Goal: Transaction & Acquisition: Purchase product/service

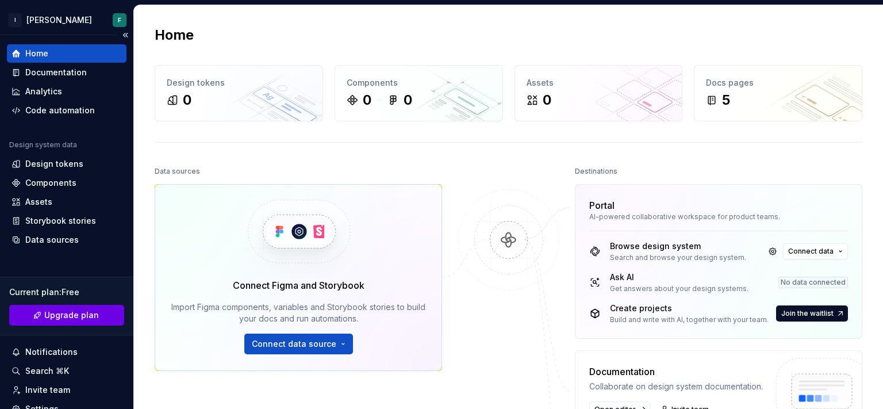
click at [93, 313] on span "Upgrade plan" at bounding box center [71, 314] width 55 height 11
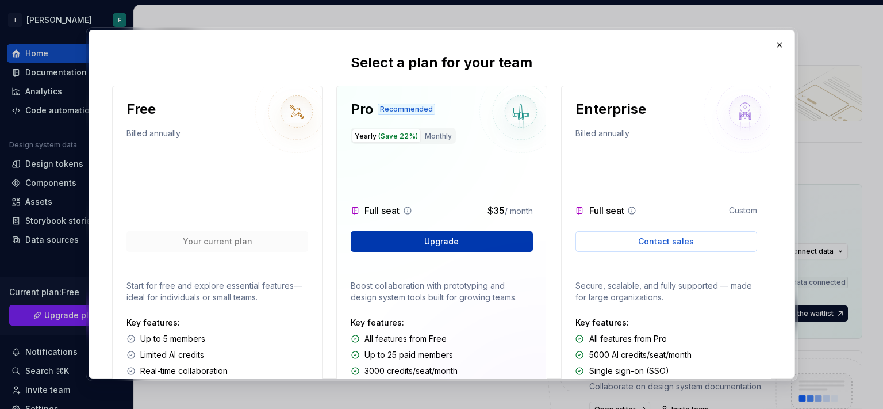
click at [448, 237] on span "Upgrade" at bounding box center [441, 241] width 34 height 11
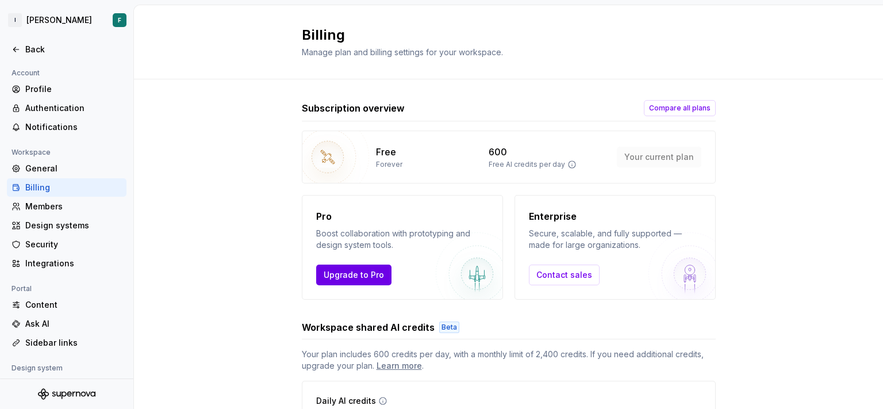
click at [346, 276] on span "Upgrade to Pro" at bounding box center [353, 274] width 60 height 11
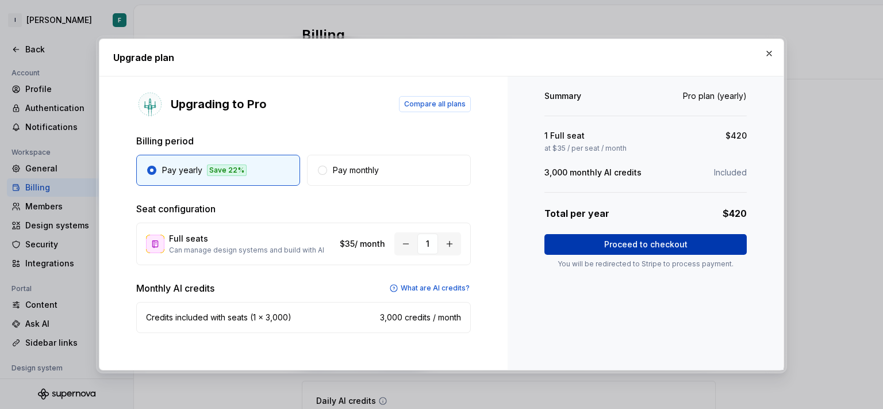
click at [650, 244] on span "Proceed to checkout" at bounding box center [645, 243] width 83 height 11
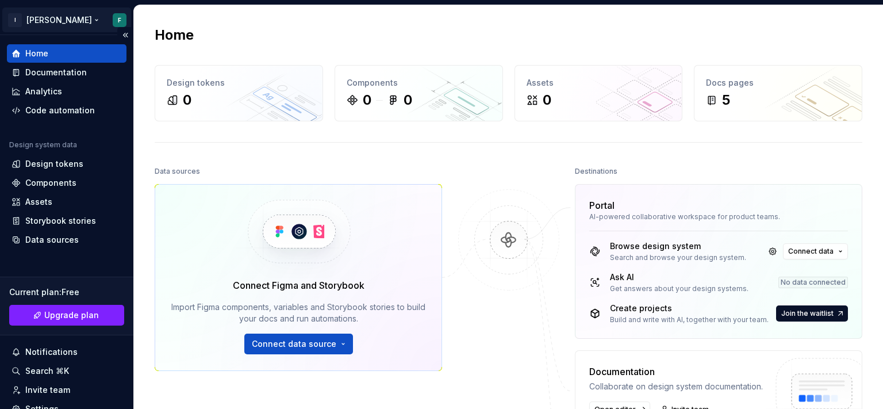
click at [41, 20] on html "I alma F Home Documentation Analytics Code automation Design system data Design…" at bounding box center [441, 204] width 883 height 409
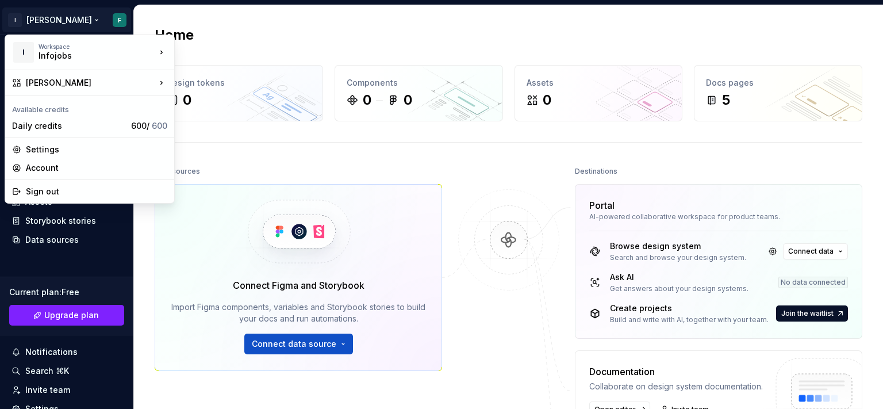
click at [78, 18] on html "I alma F Home Documentation Analytics Code automation Design system data Design…" at bounding box center [441, 204] width 883 height 409
click at [114, 16] on html "I alma F Home Documentation Analytics Code automation Design system data Design…" at bounding box center [441, 204] width 883 height 409
click at [72, 54] on div "Infojobs" at bounding box center [87, 55] width 98 height 11
click at [45, 150] on div "Settings" at bounding box center [96, 149] width 141 height 11
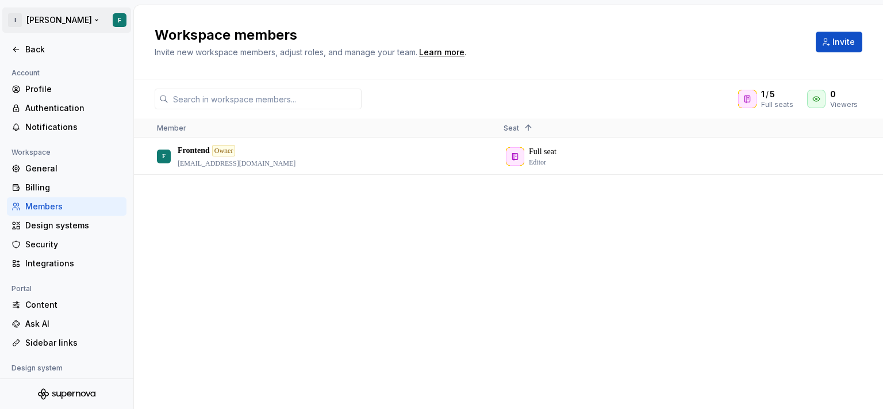
click at [36, 20] on html "I alma F Back Account Profile Authentication Notifications Workspace General Bi…" at bounding box center [441, 204] width 883 height 409
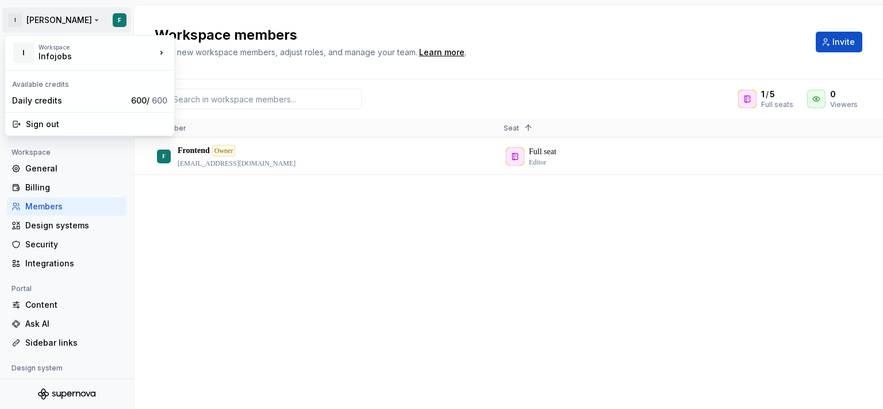
click at [118, 22] on html "I alma F Back Account Profile Authentication Notifications Workspace General Bi…" at bounding box center [441, 204] width 883 height 409
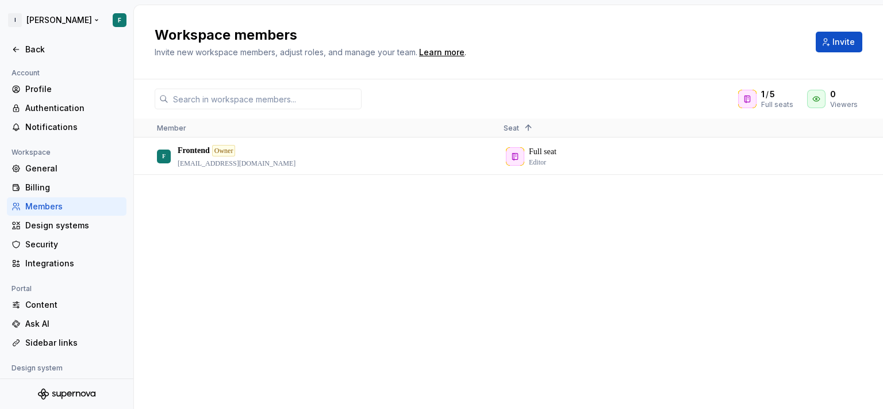
click at [118, 22] on html "I alma F Back Account Profile Authentication Notifications Workspace General Bi…" at bounding box center [441, 204] width 883 height 409
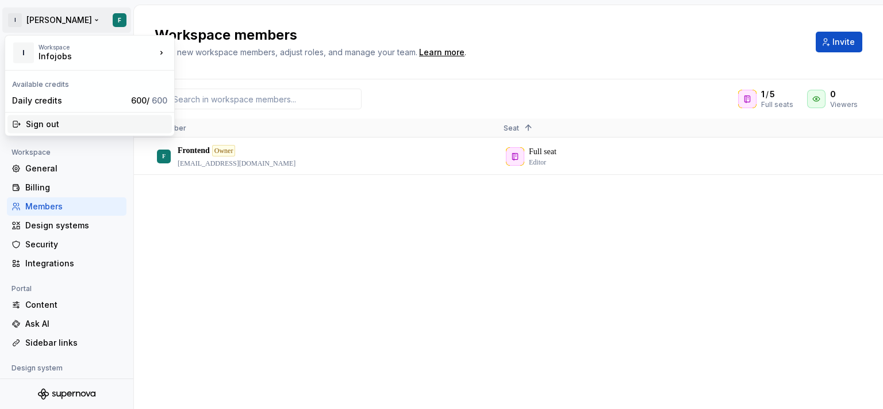
click at [47, 125] on div "Sign out" at bounding box center [96, 123] width 141 height 11
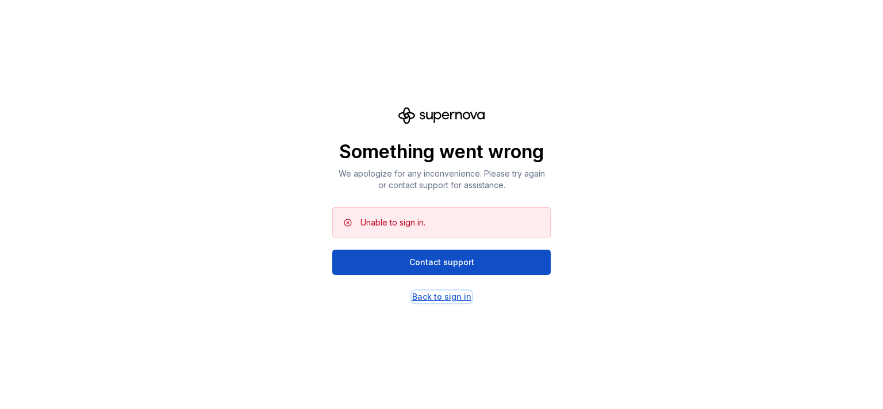
click at [443, 296] on div "Back to sign in" at bounding box center [441, 296] width 59 height 11
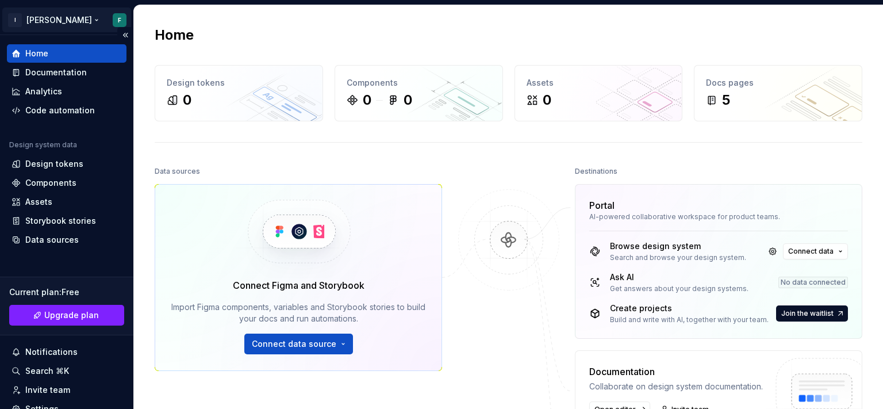
click at [115, 20] on html "I [PERSON_NAME] F Home Documentation Analytics Code automation Design system da…" at bounding box center [441, 204] width 883 height 409
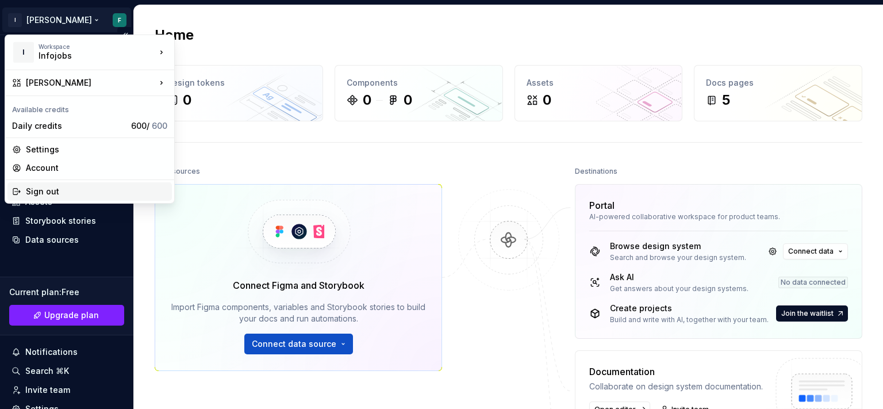
click at [60, 190] on div "Sign out" at bounding box center [96, 191] width 141 height 11
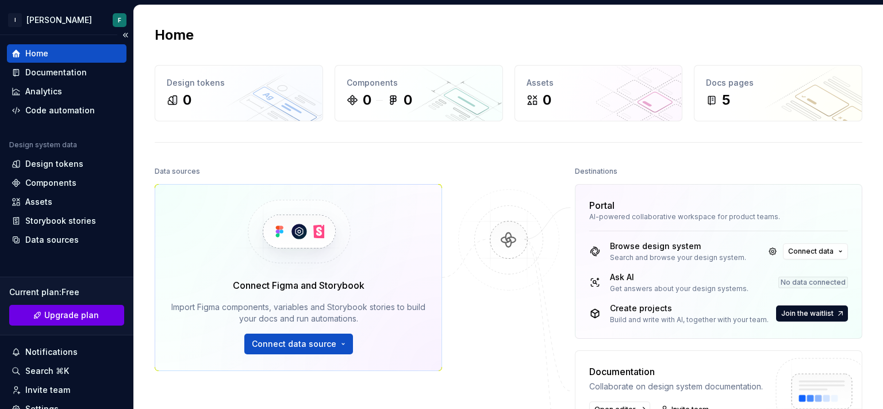
click at [63, 313] on span "Upgrade plan" at bounding box center [71, 314] width 55 height 11
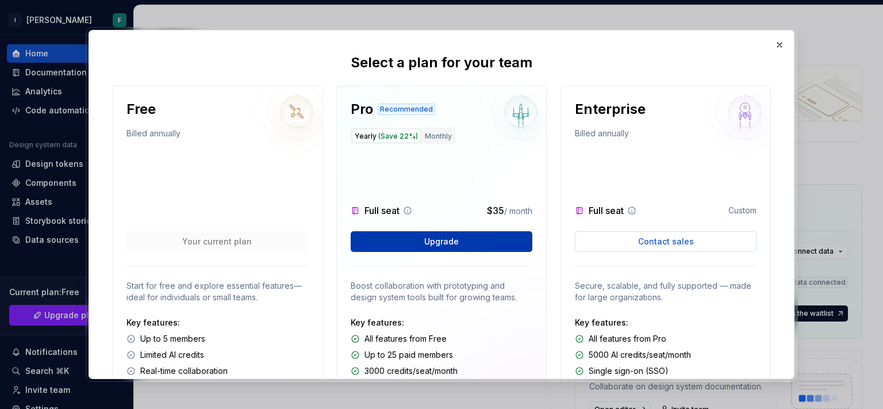
click at [457, 239] on button "Upgrade" at bounding box center [441, 241] width 182 height 21
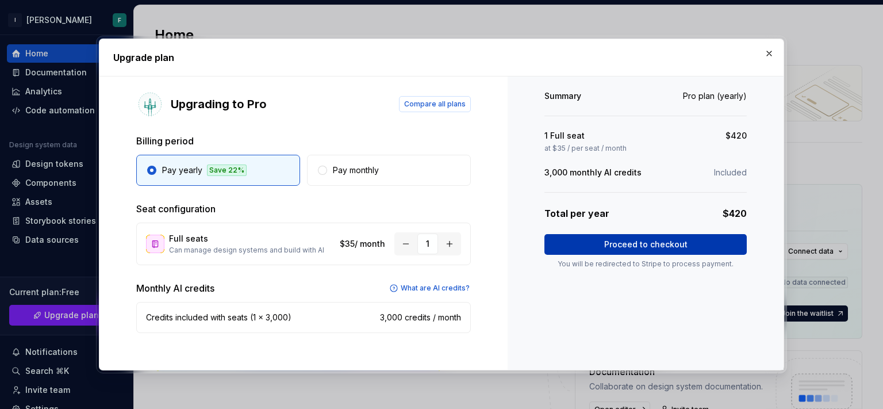
click at [654, 241] on span "Proceed to checkout" at bounding box center [645, 243] width 83 height 11
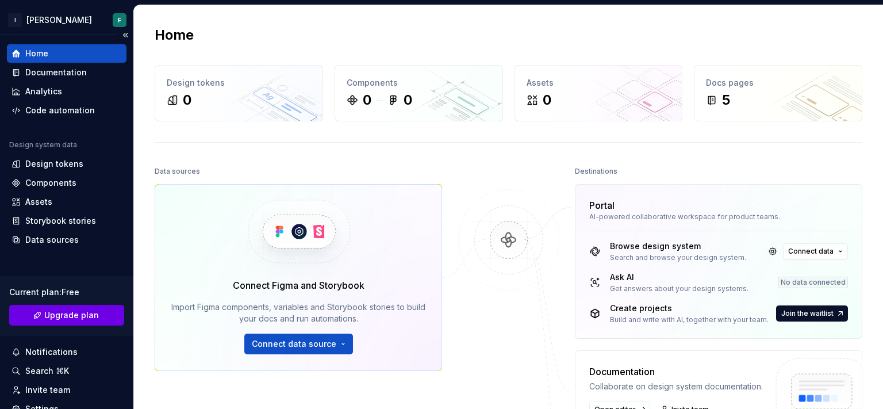
click at [66, 319] on span "Upgrade plan" at bounding box center [71, 314] width 55 height 11
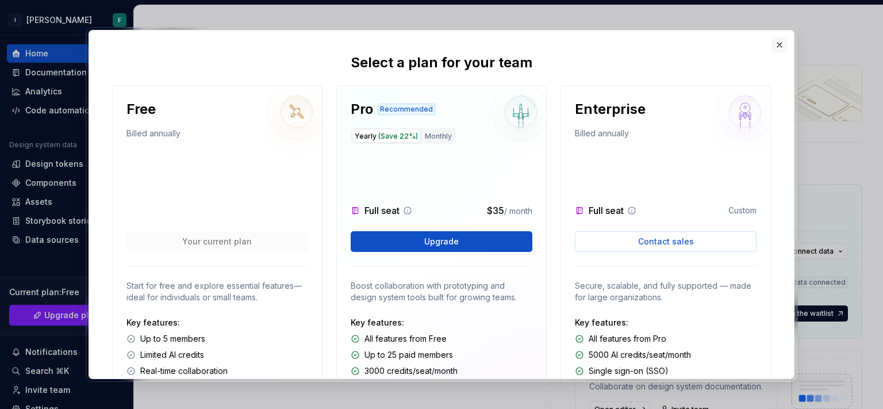
click at [782, 42] on button "button" at bounding box center [779, 45] width 16 height 16
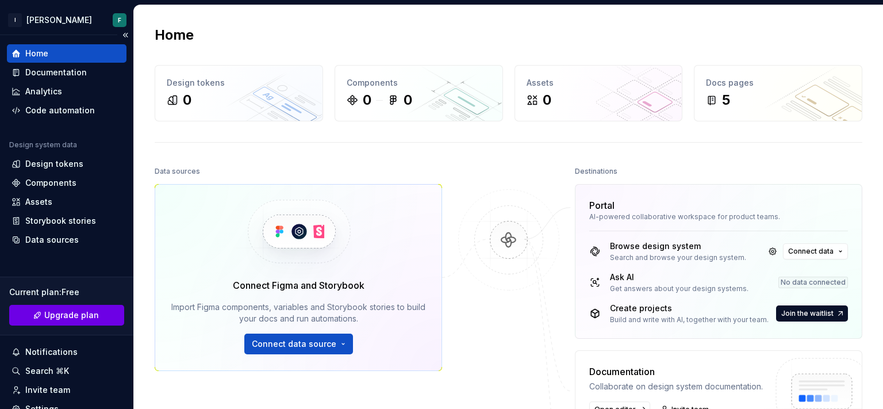
click at [67, 314] on span "Upgrade plan" at bounding box center [71, 314] width 55 height 11
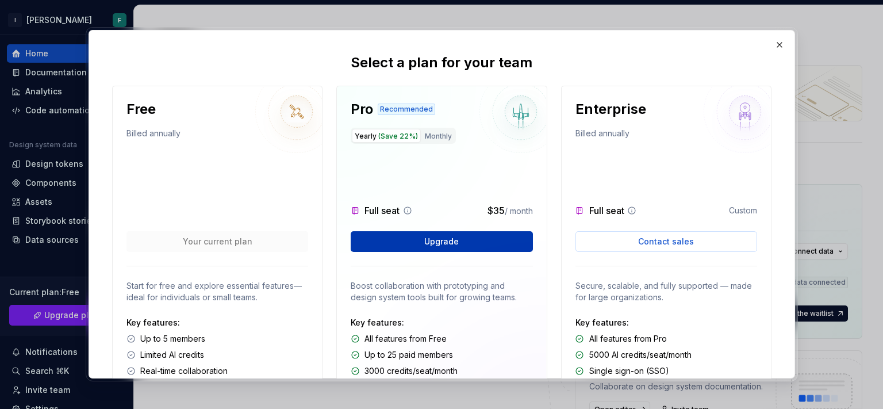
click at [413, 240] on button "Upgrade" at bounding box center [441, 241] width 182 height 21
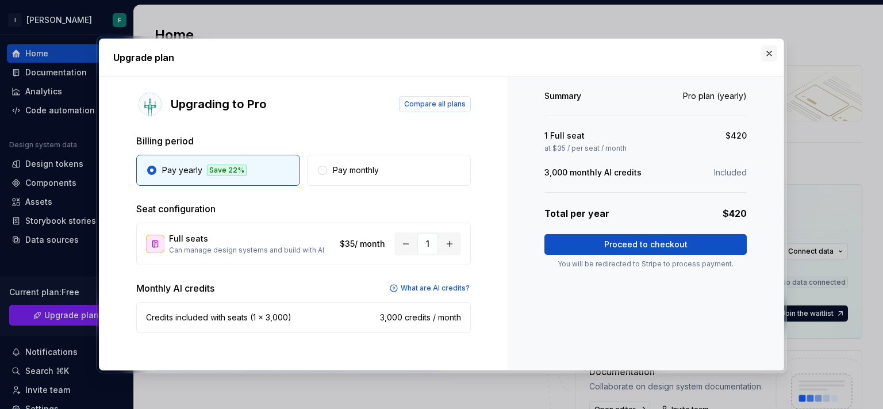
click at [769, 53] on button "button" at bounding box center [769, 53] width 16 height 16
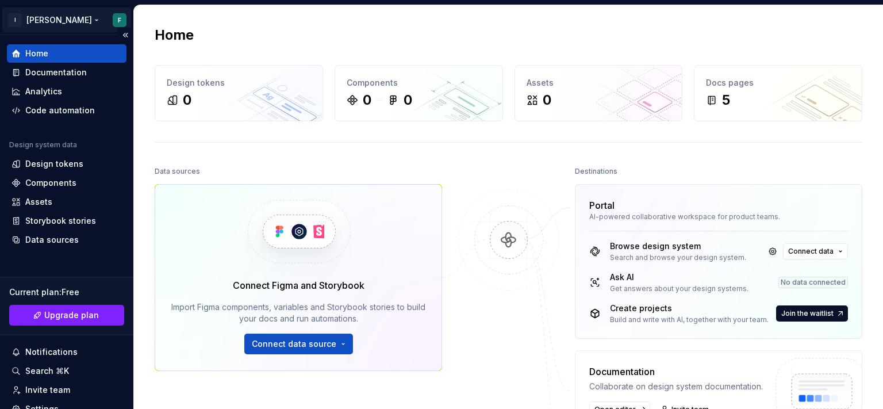
click at [29, 11] on html "I [PERSON_NAME] F Home Documentation Analytics Code automation Design system da…" at bounding box center [441, 204] width 883 height 409
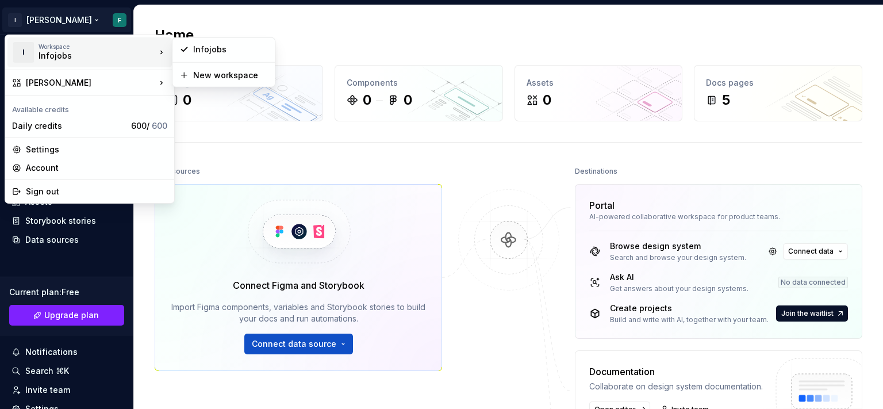
click at [195, 64] on div "Infojobs New workspace" at bounding box center [223, 62] width 103 height 50
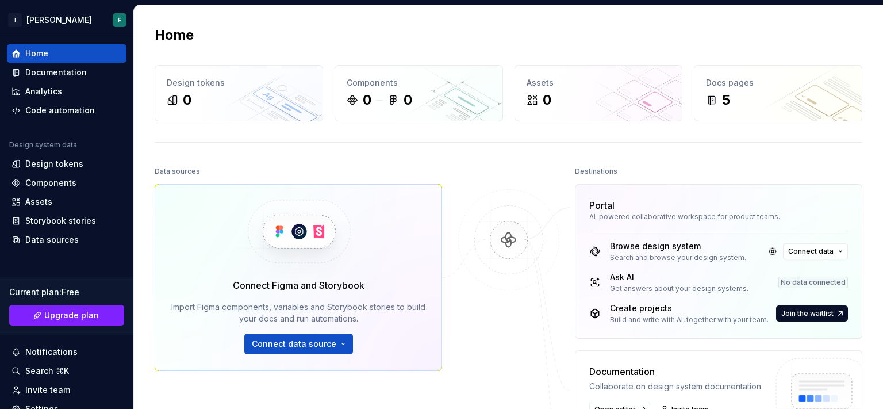
click at [218, 22] on html "I [PERSON_NAME] F Home Documentation Analytics Code automation Design system da…" at bounding box center [441, 204] width 883 height 409
click at [36, 53] on div "Home" at bounding box center [36, 53] width 23 height 11
click at [49, 20] on html "I [PERSON_NAME] F Home Documentation Analytics Code automation Design system da…" at bounding box center [441, 204] width 883 height 409
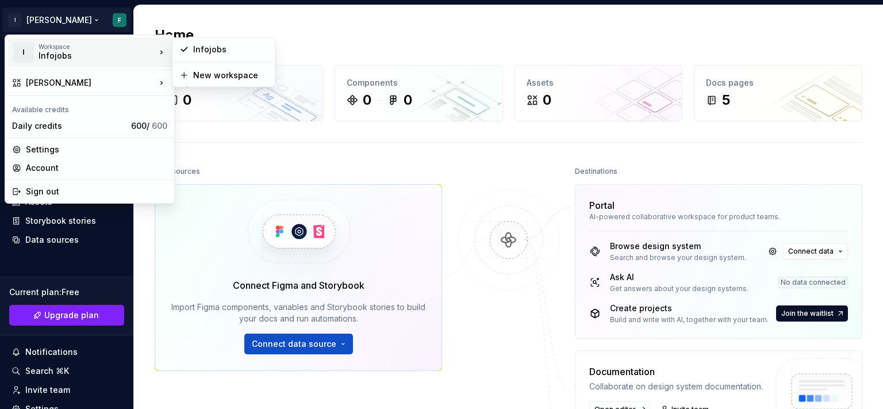
click at [49, 57] on div "Infojobs" at bounding box center [87, 55] width 98 height 11
click at [201, 51] on div "Infojobs" at bounding box center [230, 49] width 75 height 11
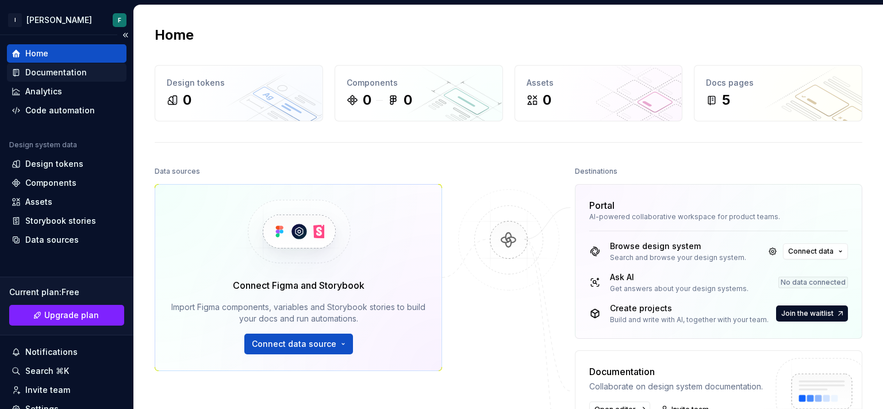
click at [44, 76] on div "Documentation" at bounding box center [55, 72] width 61 height 11
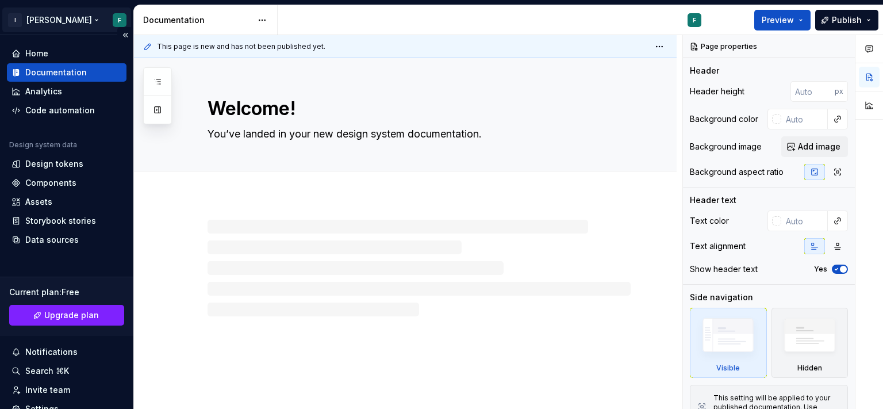
click at [40, 20] on html "I [PERSON_NAME] F Home Documentation Analytics Code automation Design system da…" at bounding box center [441, 204] width 883 height 409
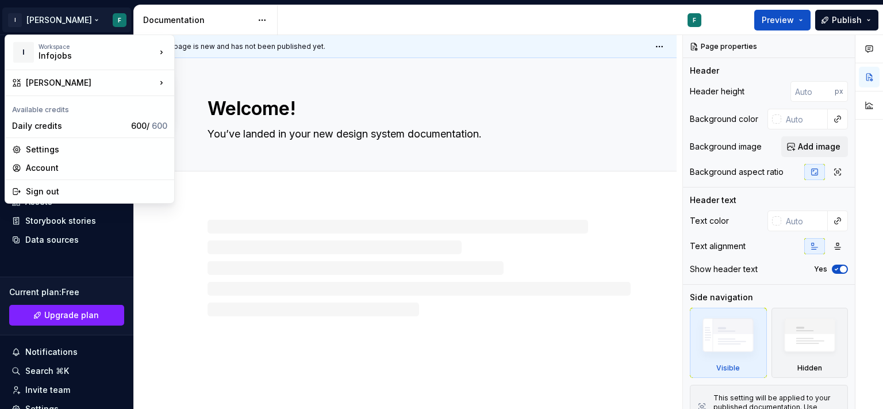
click at [222, 23] on html "I [PERSON_NAME] F Home Documentation Analytics Code automation Design system da…" at bounding box center [441, 204] width 883 height 409
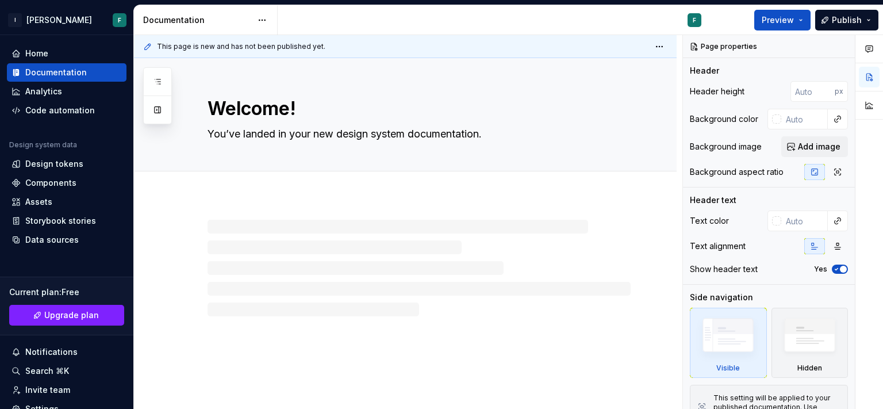
type textarea "*"
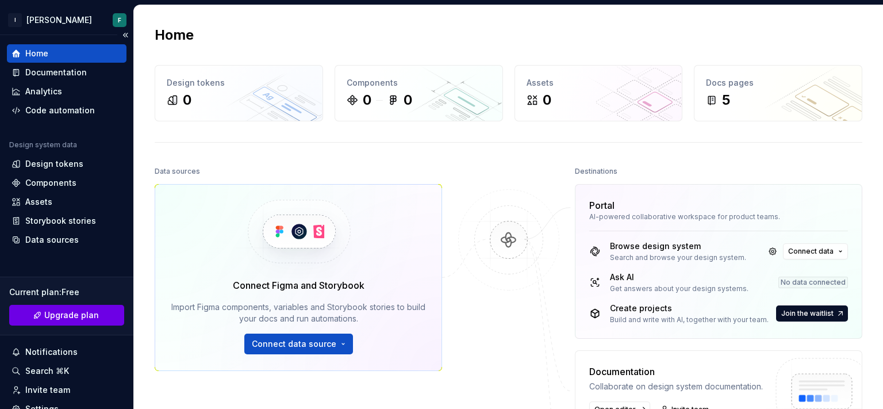
click at [78, 317] on span "Upgrade plan" at bounding box center [71, 314] width 55 height 11
